Goal: Navigation & Orientation: Go to known website

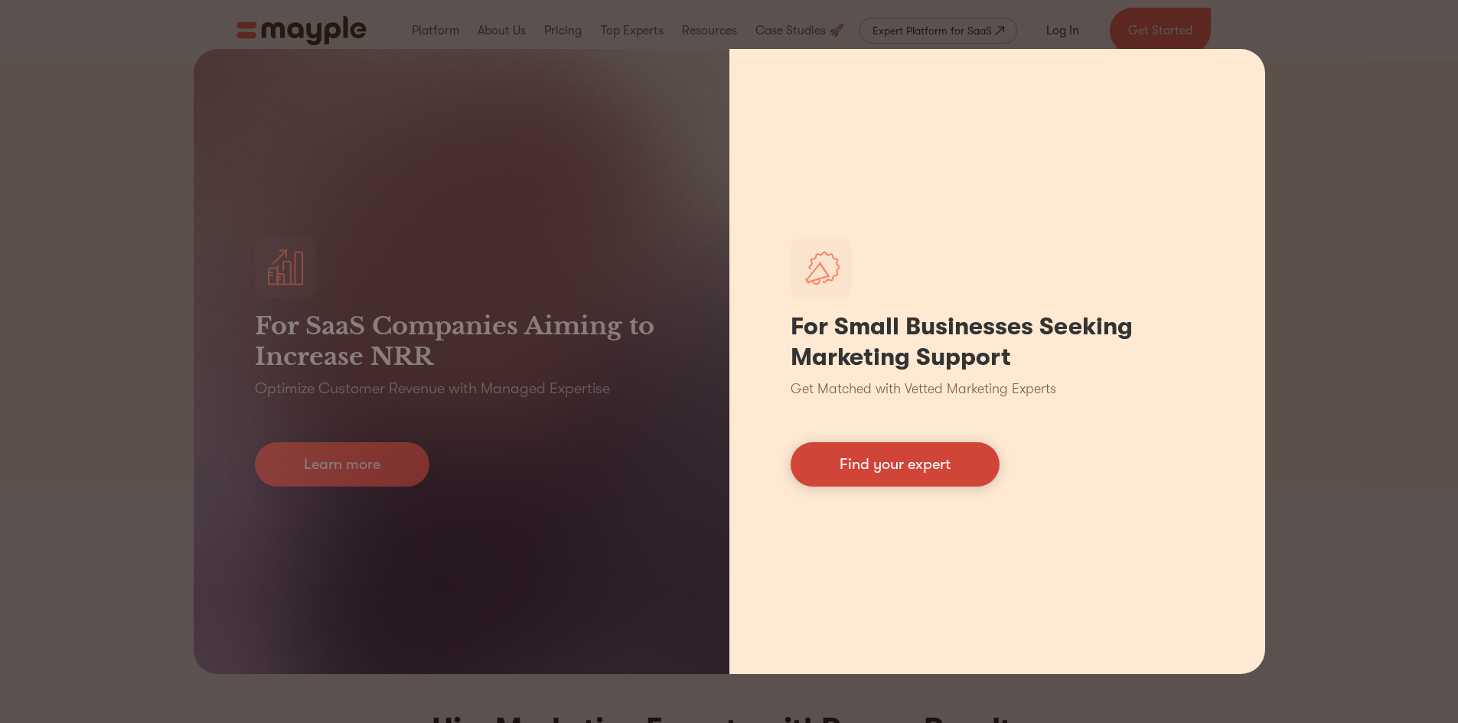
click at [824, 474] on link "Find your expert" at bounding box center [895, 464] width 209 height 44
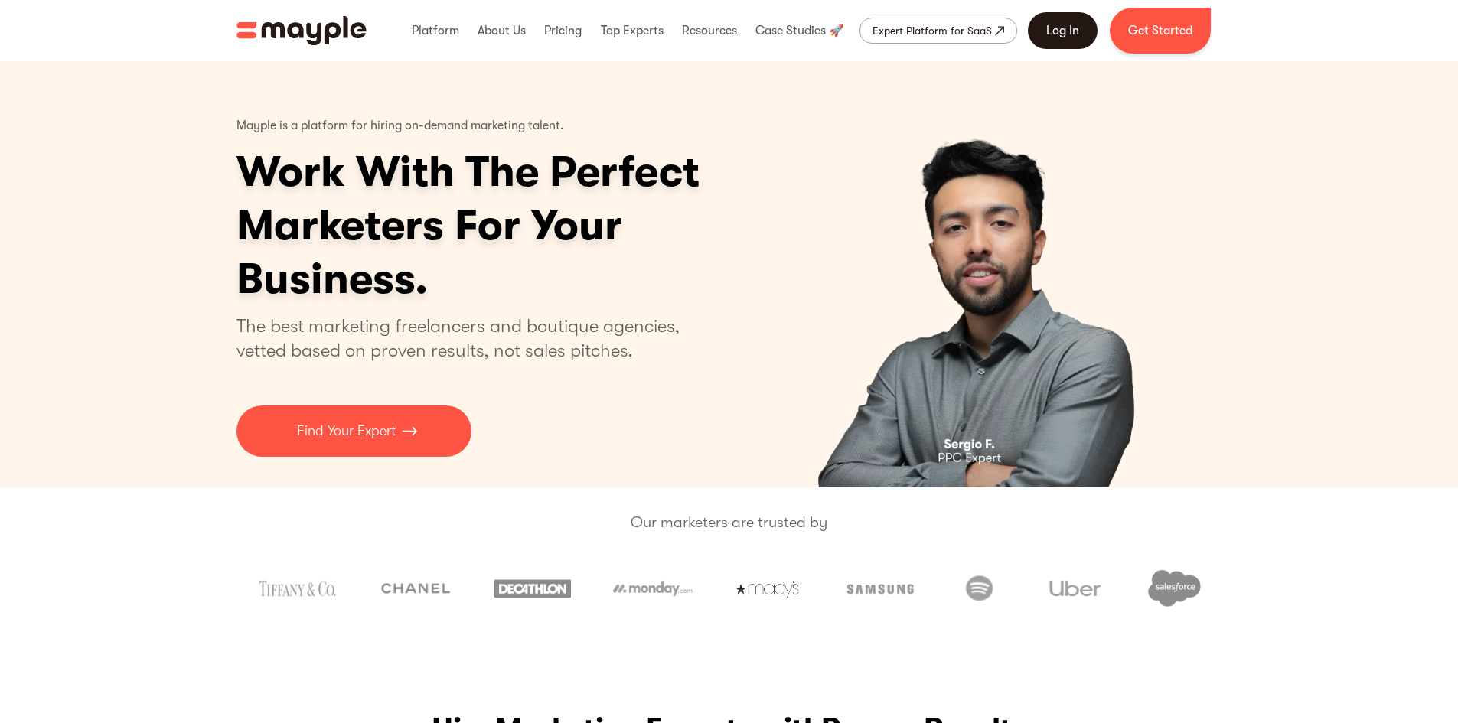
click at [1074, 28] on link "Log In" at bounding box center [1063, 30] width 70 height 37
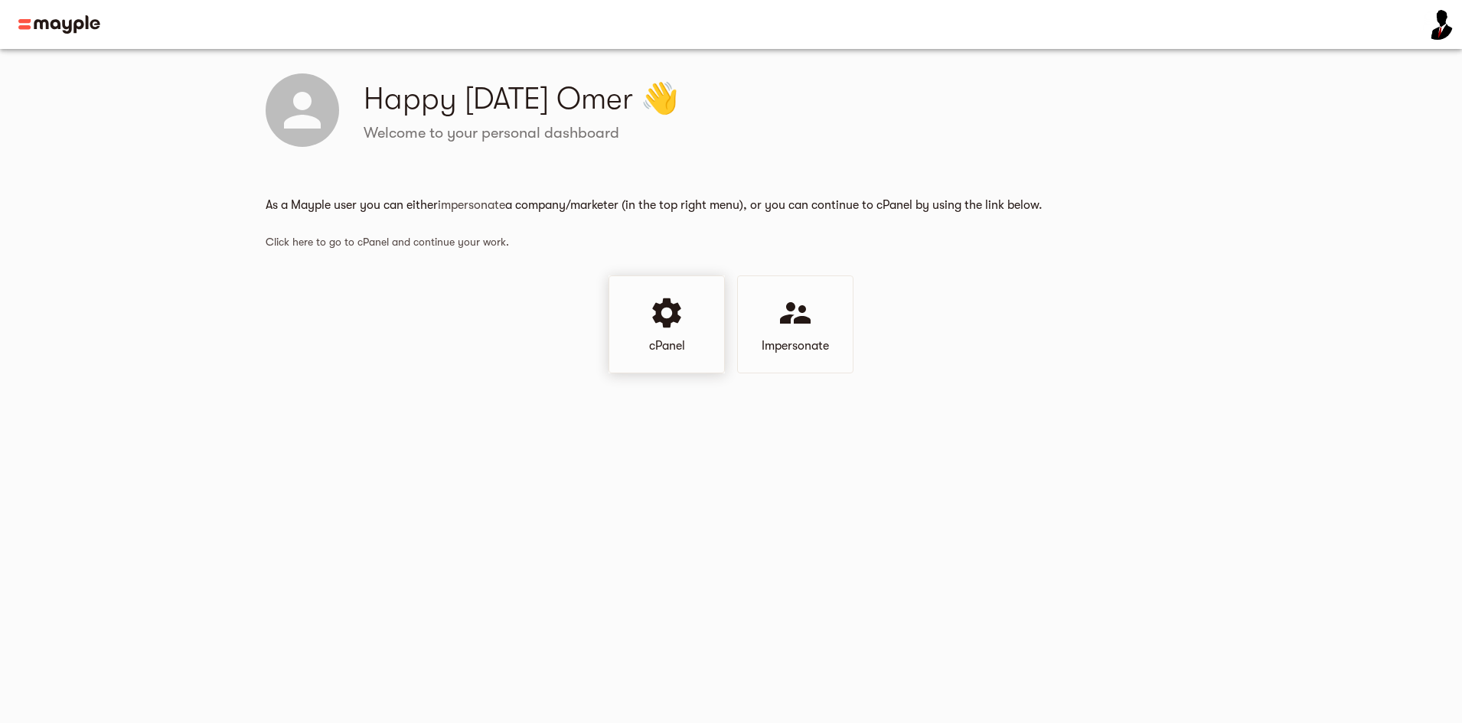
click at [640, 314] on div "cPanel" at bounding box center [666, 324] width 116 height 98
